Goal: Complete application form

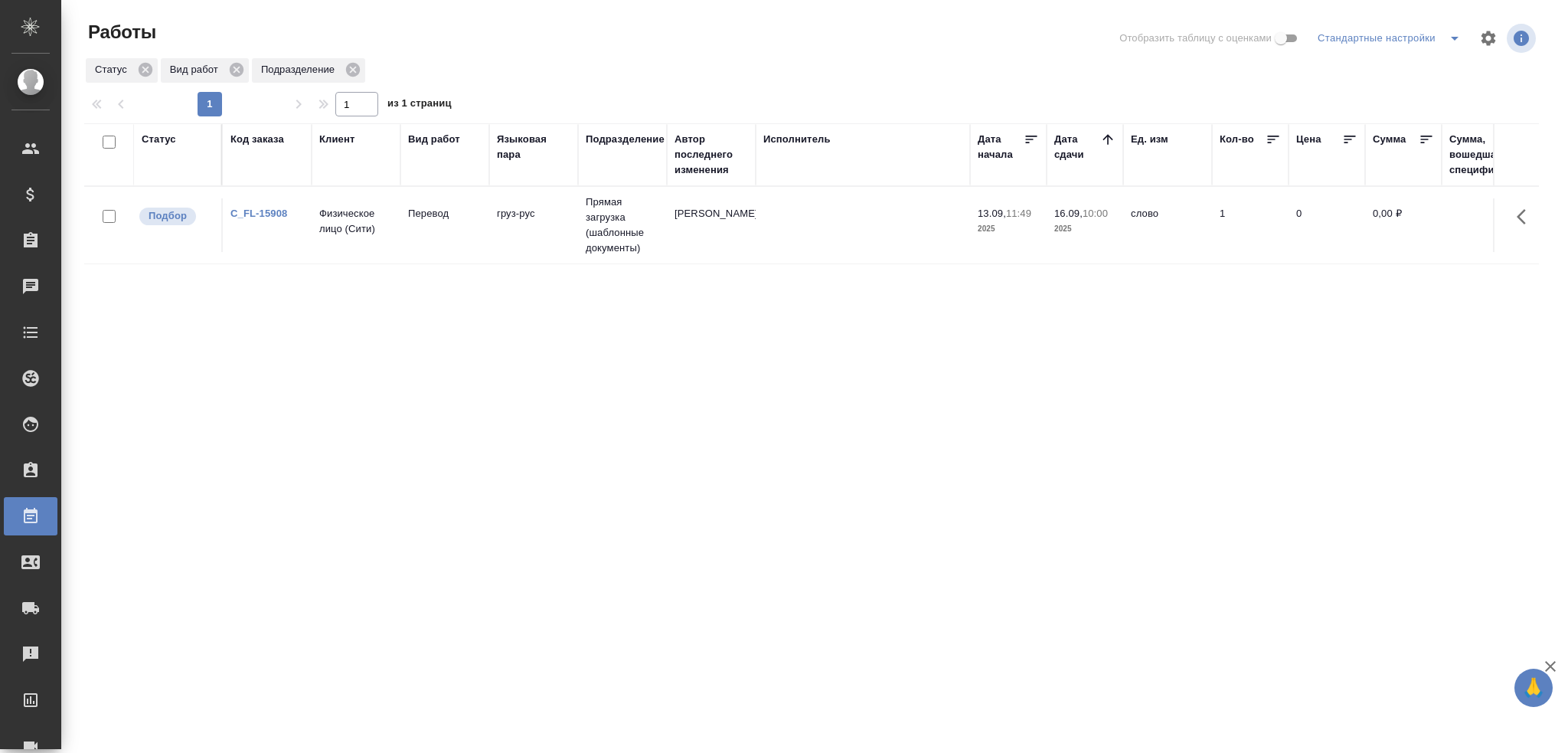
click at [673, 233] on td "[PERSON_NAME]" at bounding box center [711, 225] width 89 height 54
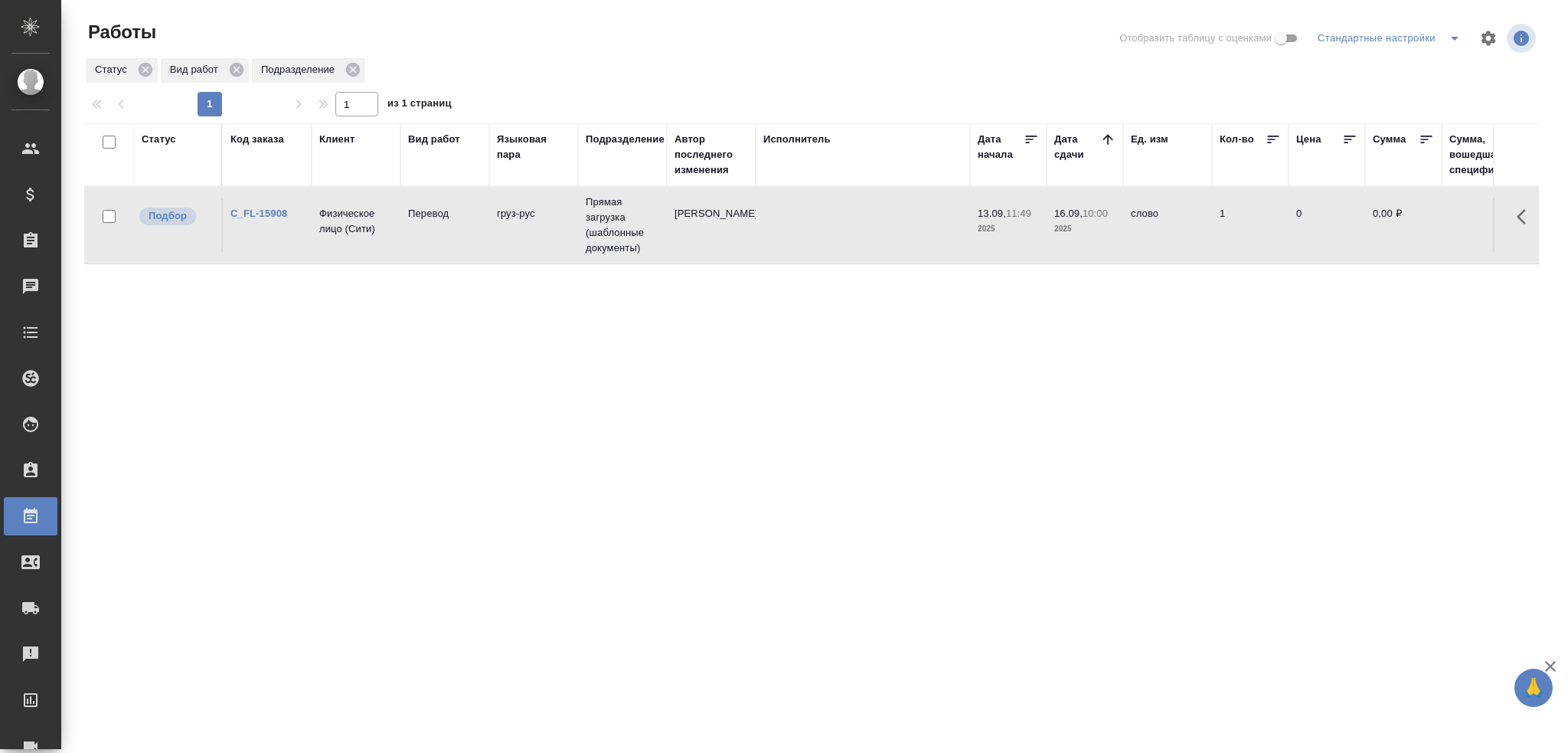
click at [673, 233] on td "[PERSON_NAME]" at bounding box center [711, 225] width 89 height 54
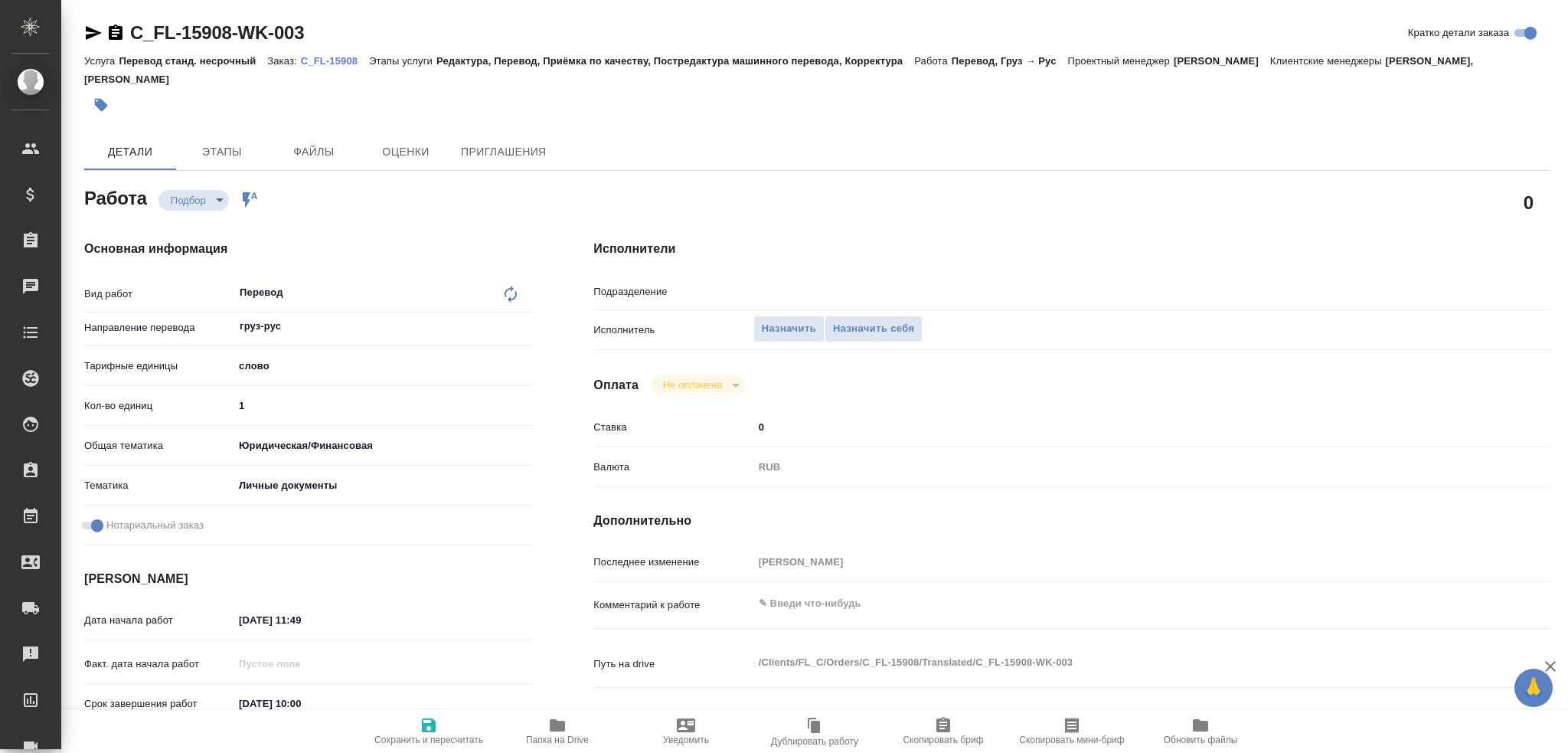
type textarea "x"
type input "Прямая загрузка (шаблонные документы)"
type textarea "x"
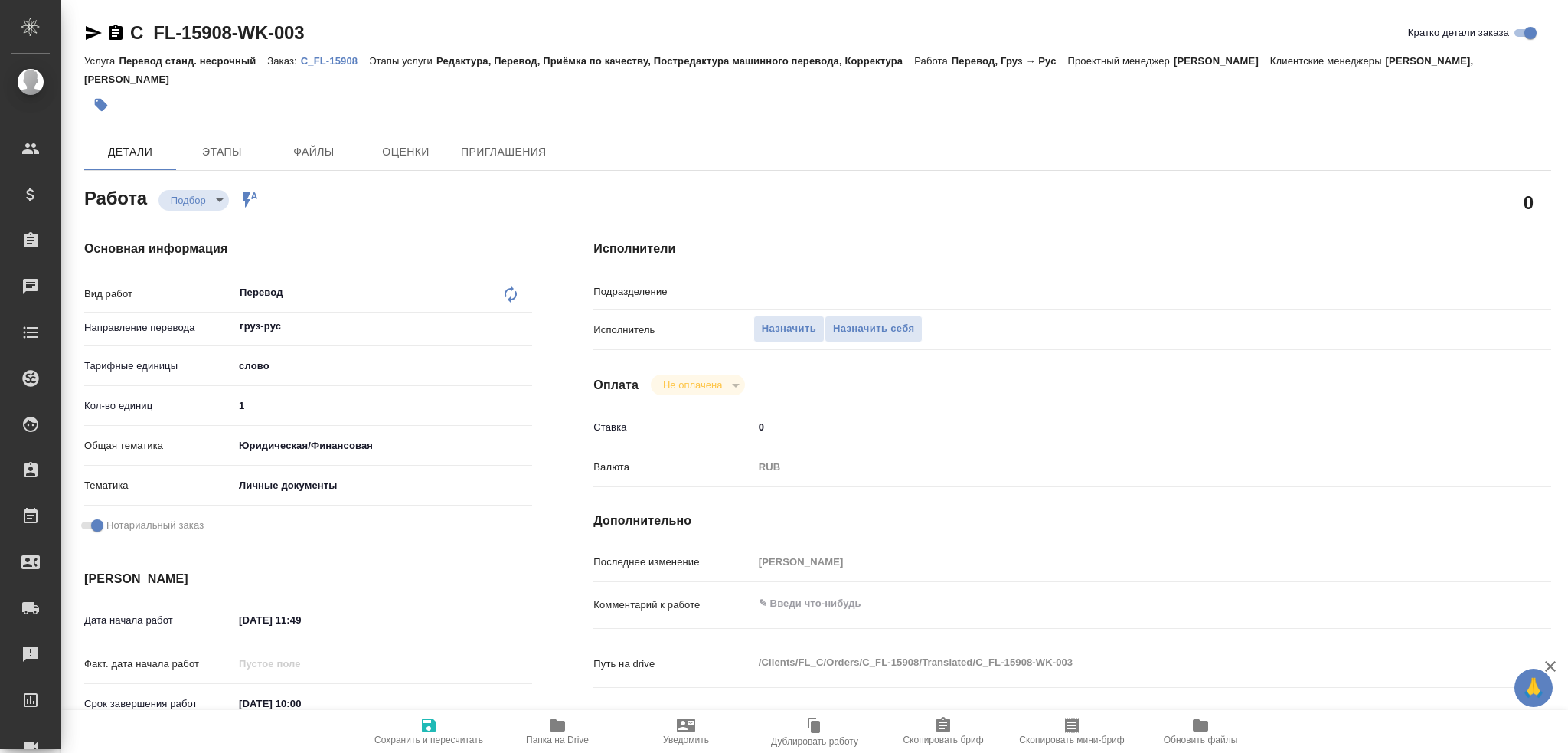
type textarea "x"
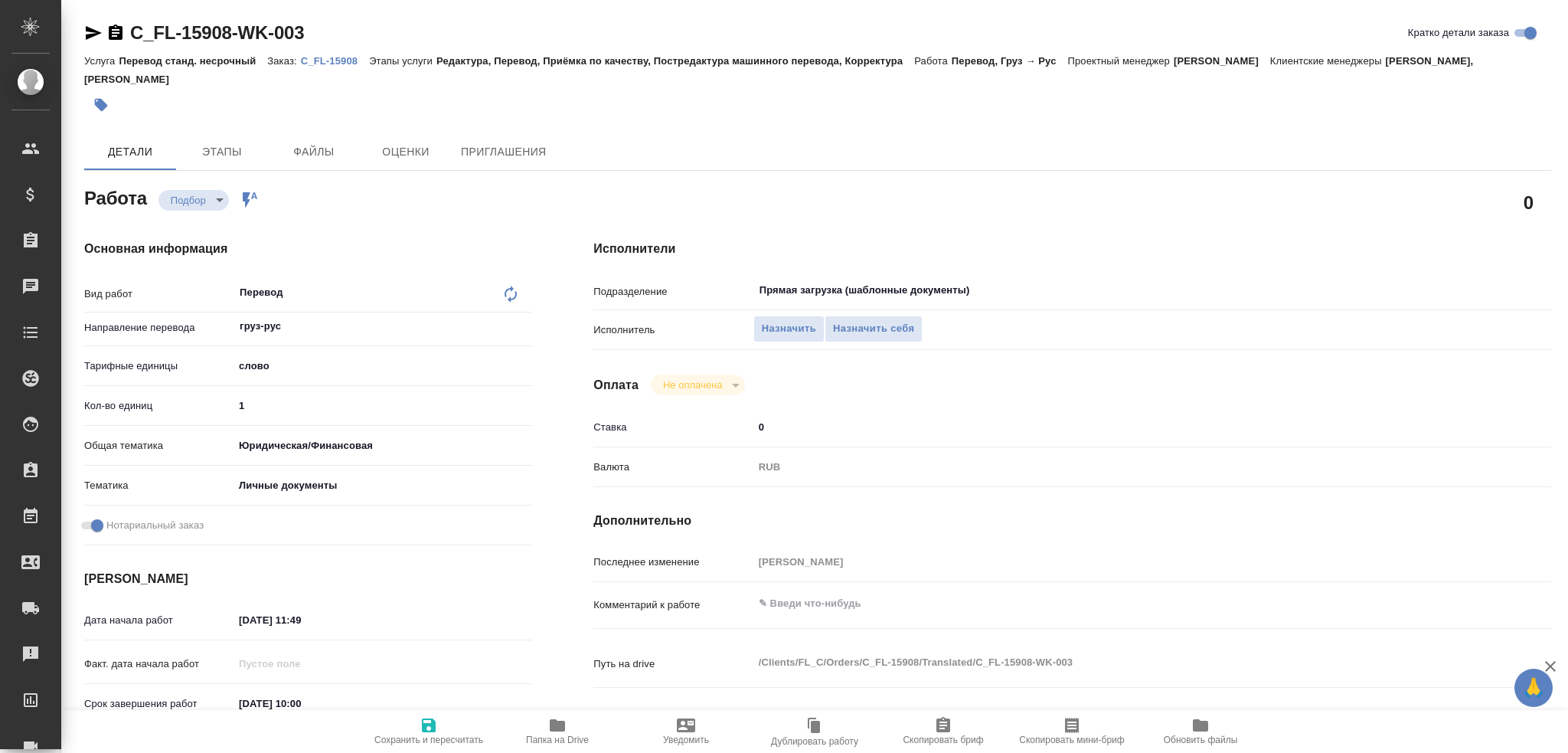
type textarea "x"
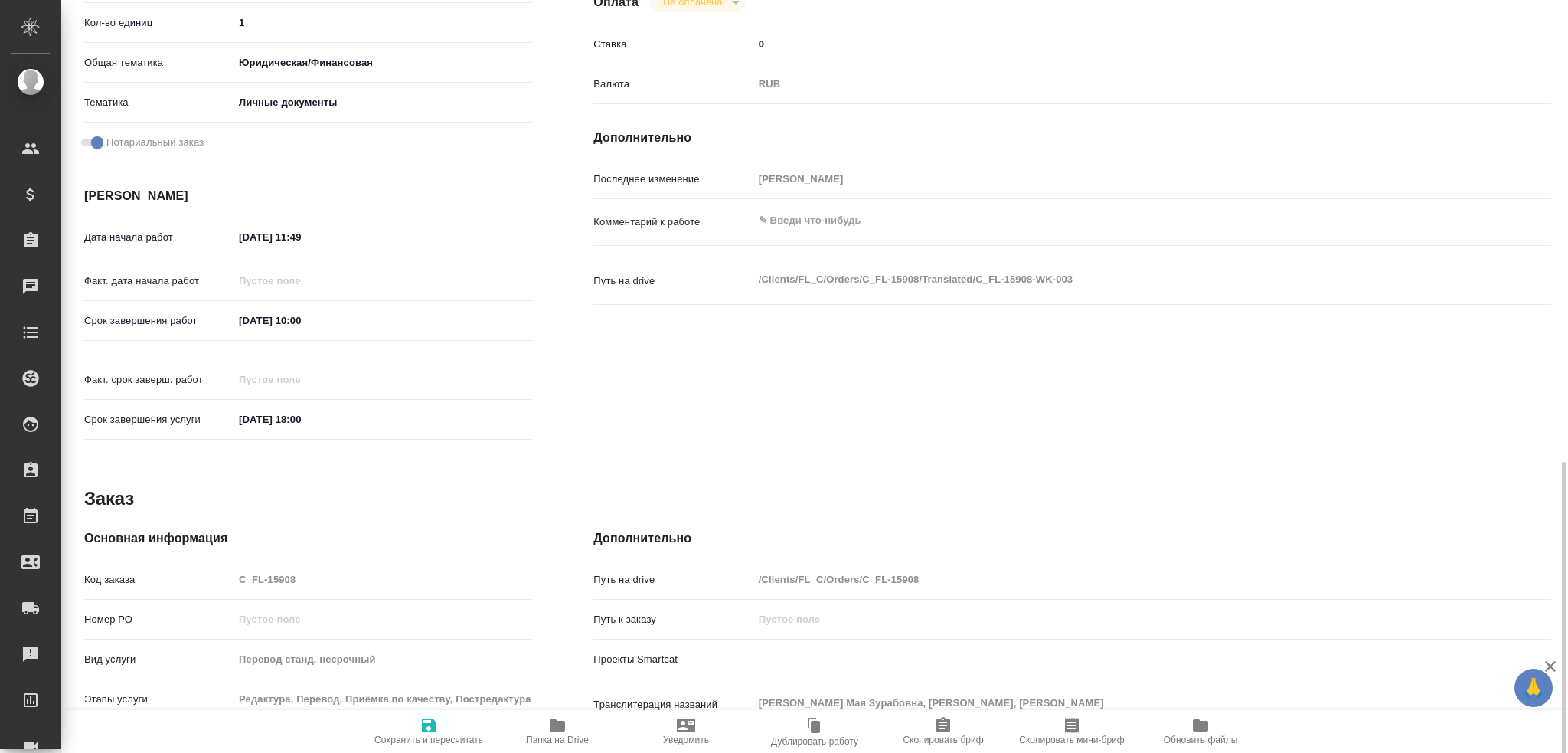
scroll to position [536, 0]
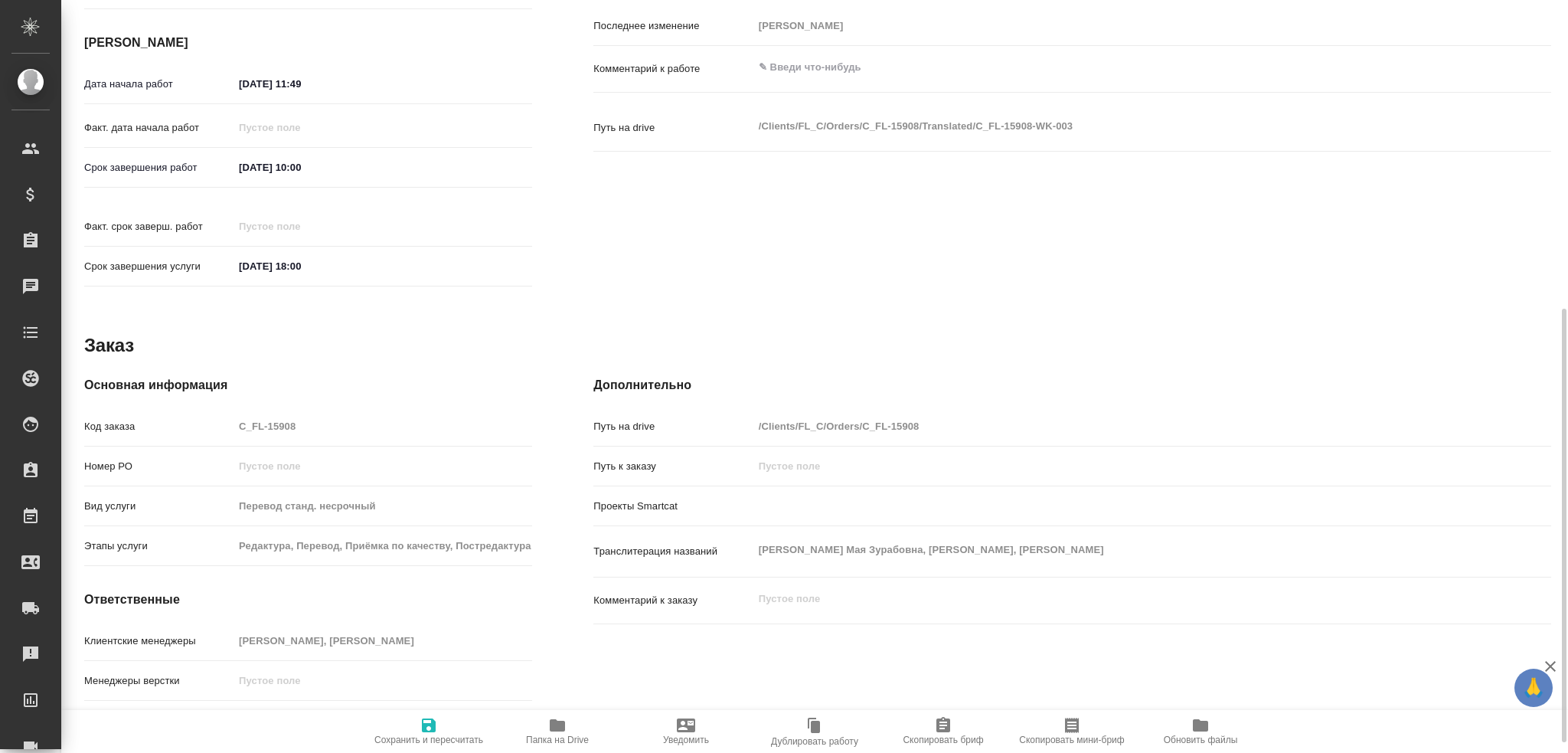
type textarea "x"
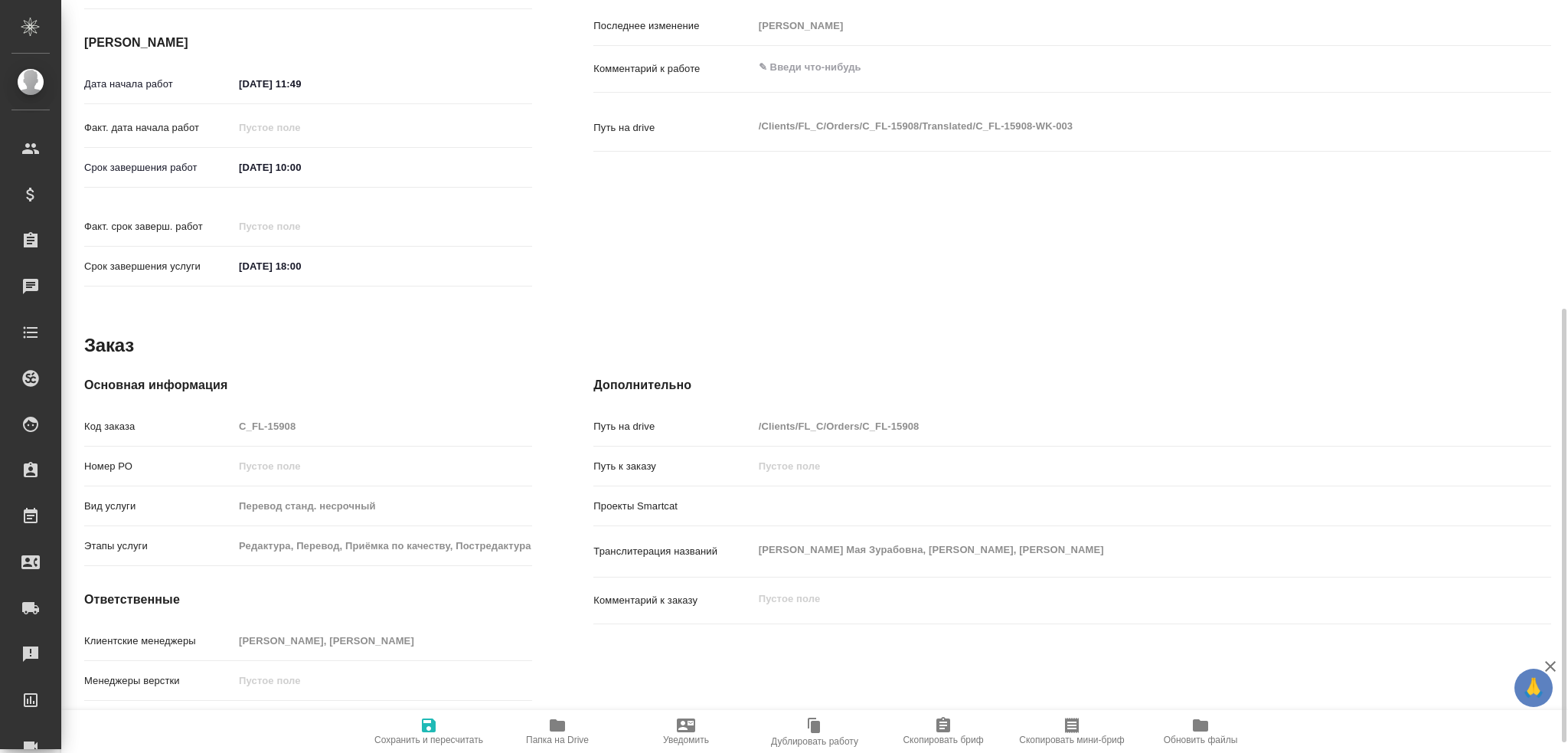
type textarea "x"
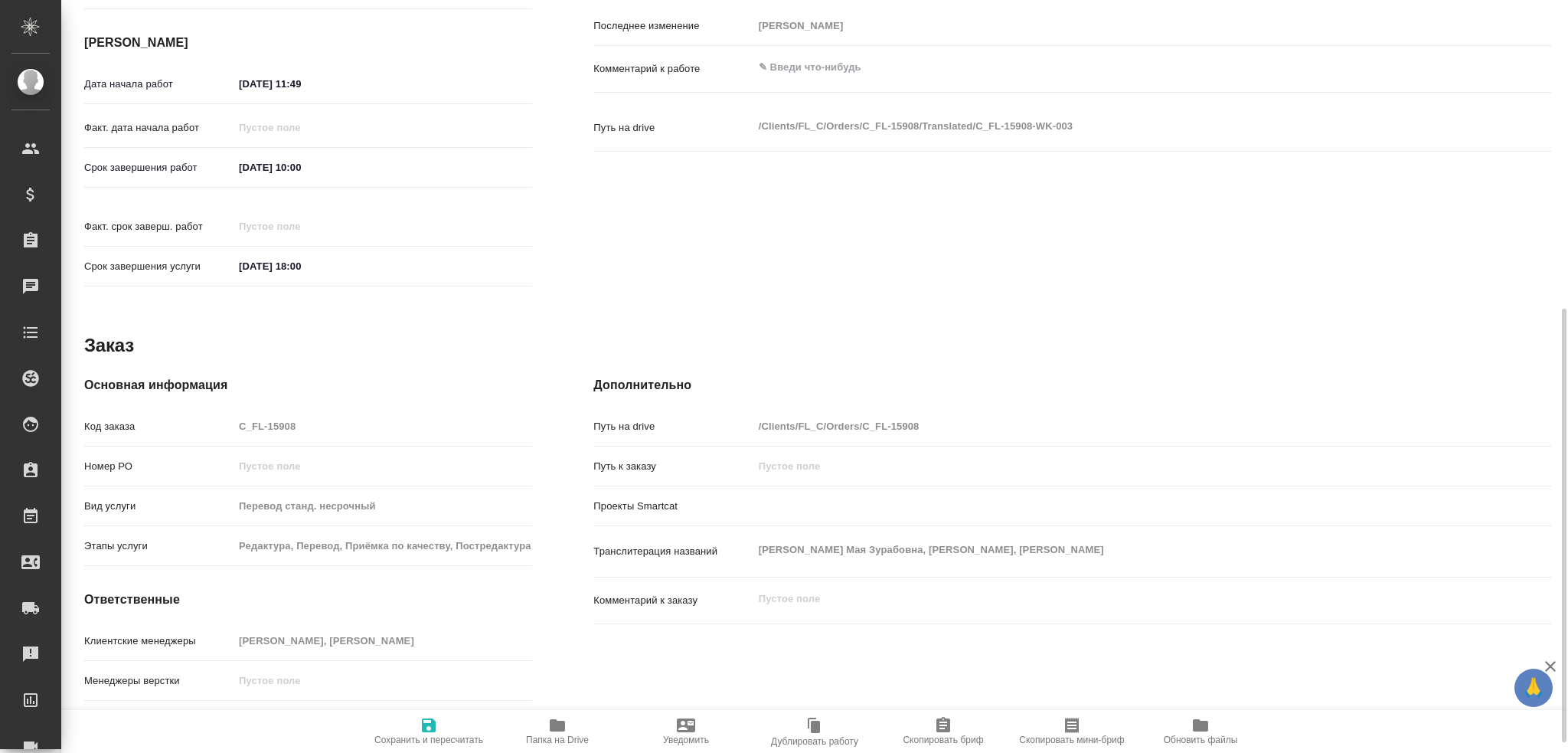
scroll to position [554, 0]
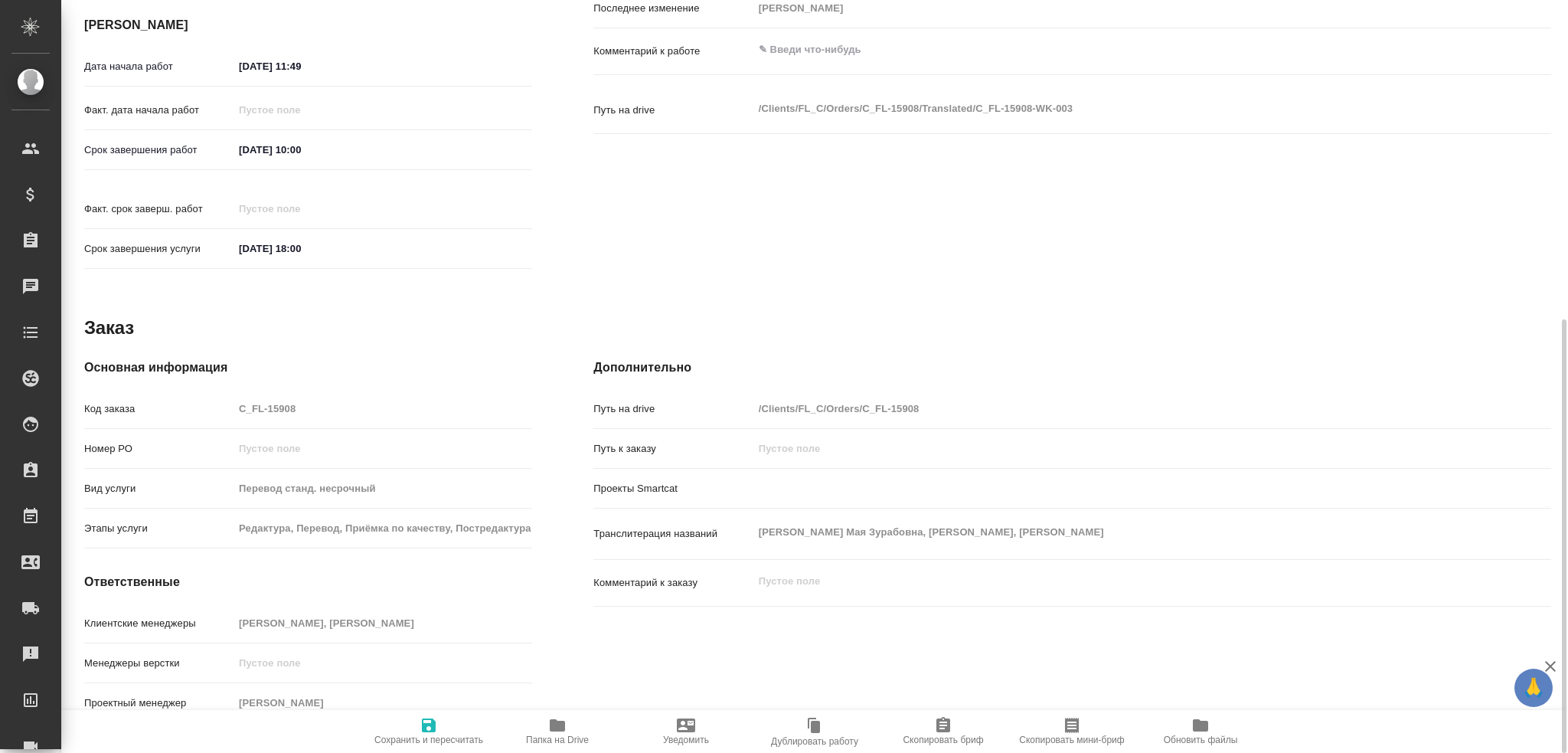
type textarea "x"
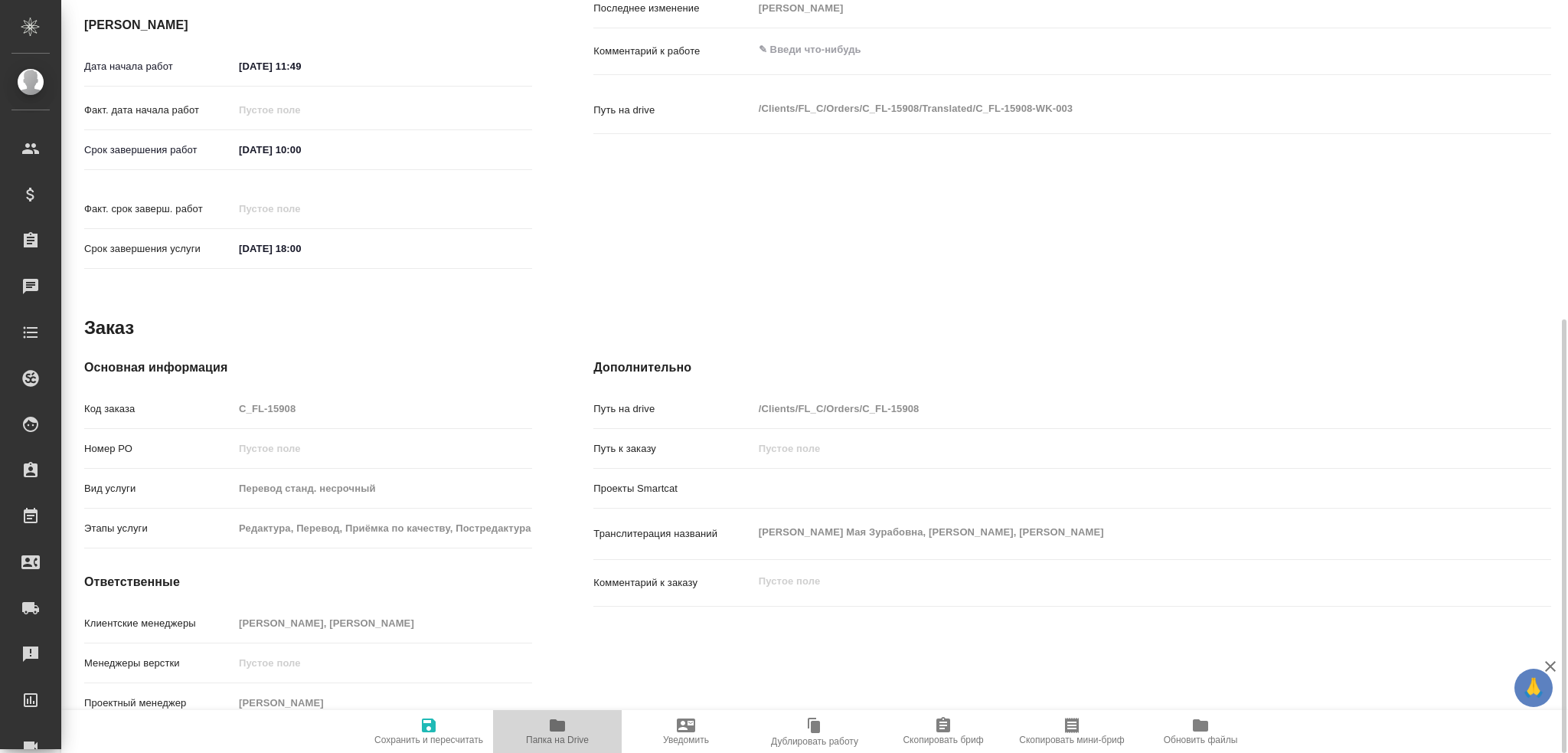
click at [553, 729] on icon "button" at bounding box center [558, 725] width 16 height 12
